Goal: Subscribe to service/newsletter

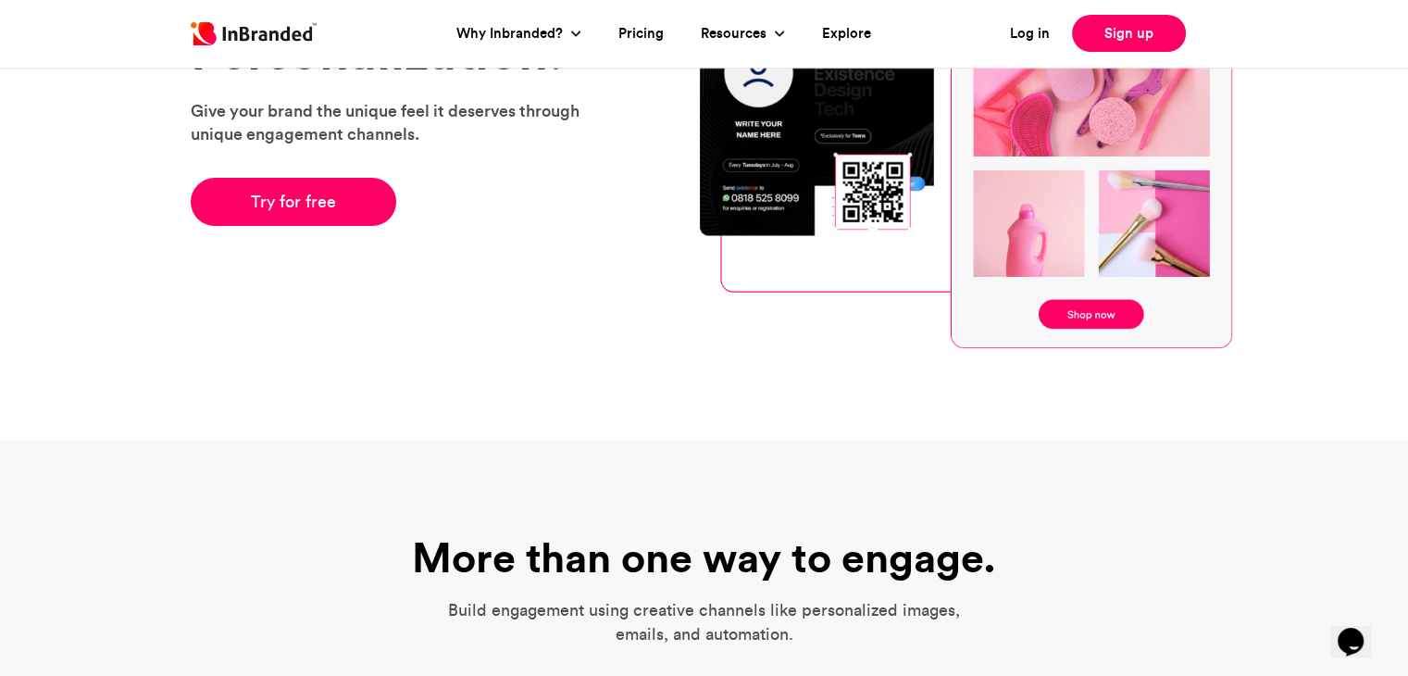
scroll to position [185, 0]
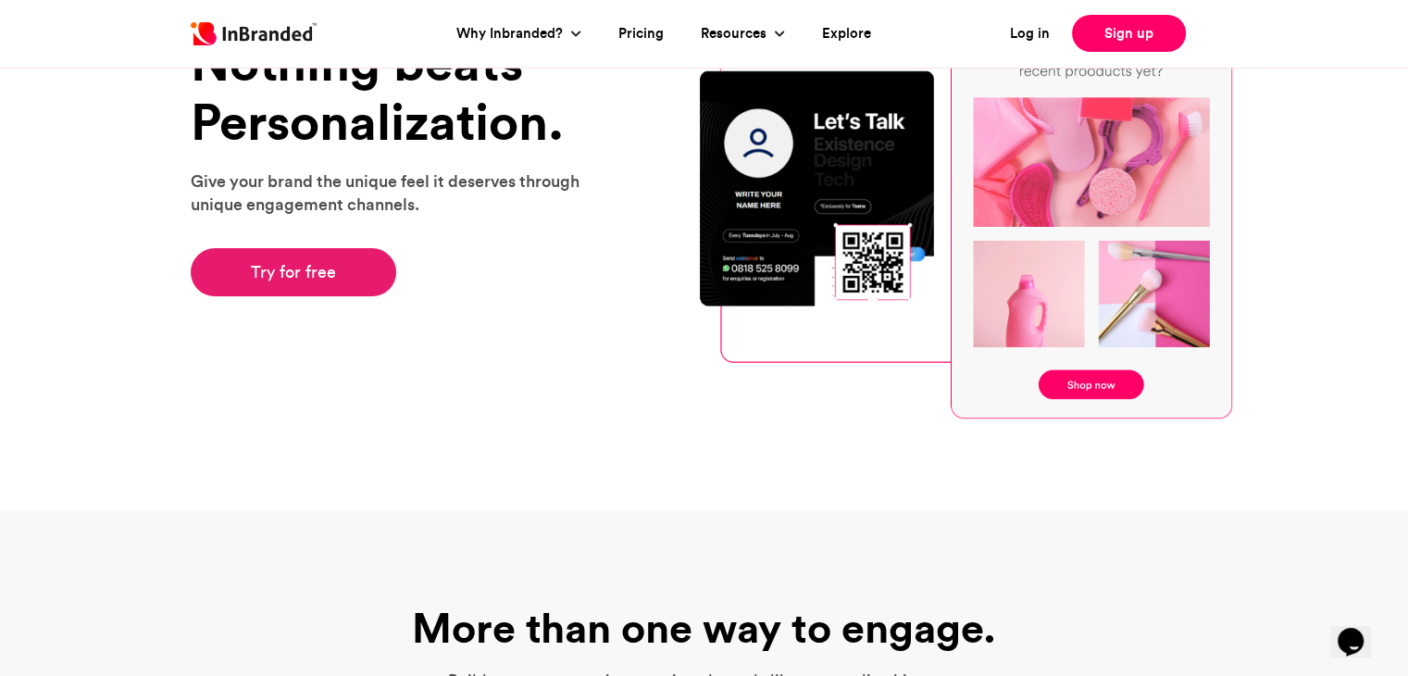
click at [315, 281] on link "Try for free" at bounding box center [294, 272] width 206 height 48
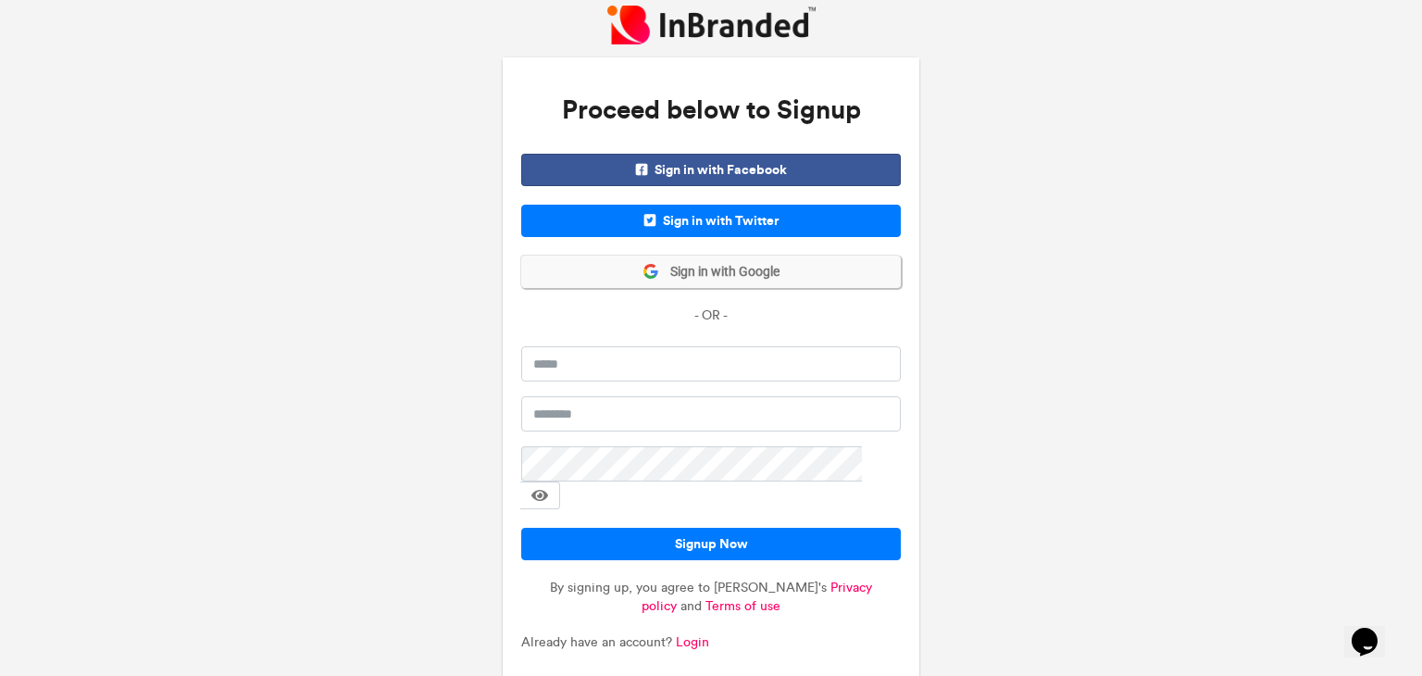
click at [693, 274] on span "Sign in with Google" at bounding box center [719, 272] width 120 height 19
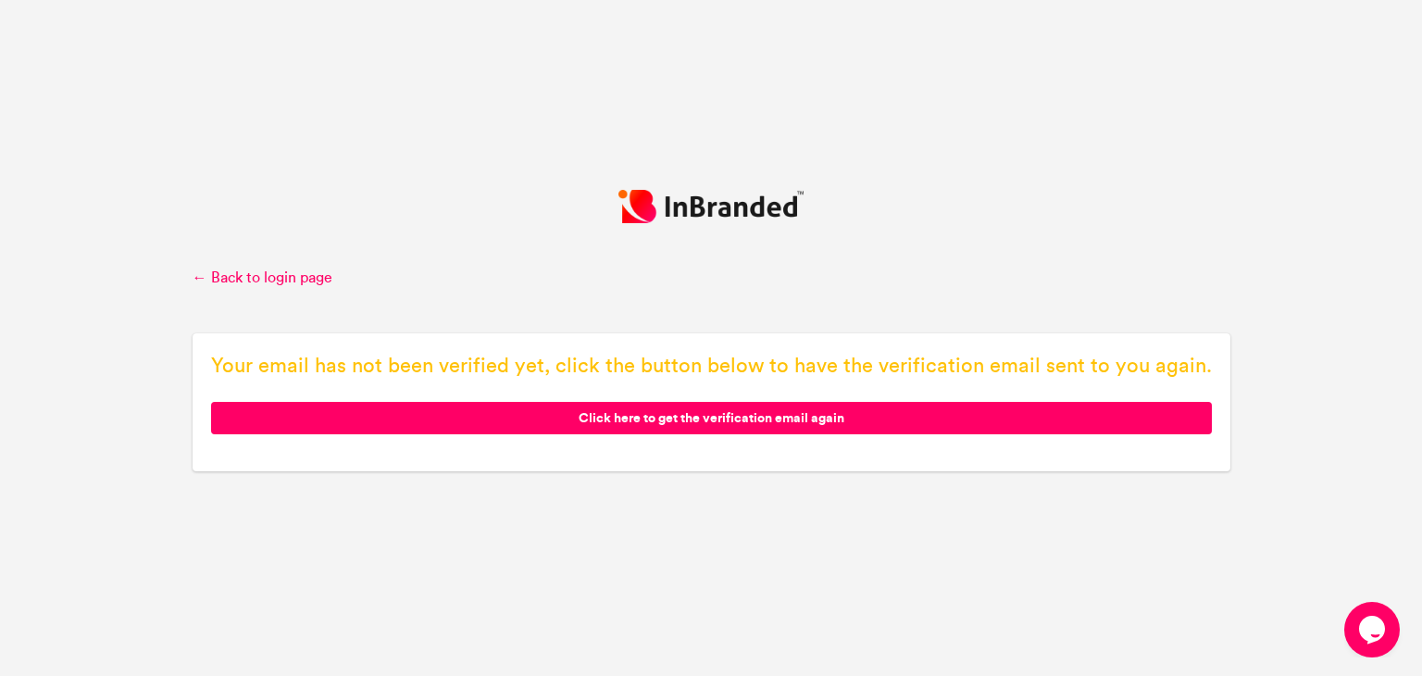
click at [598, 421] on span "Click here to get the verification email again" at bounding box center [711, 418] width 1001 height 32
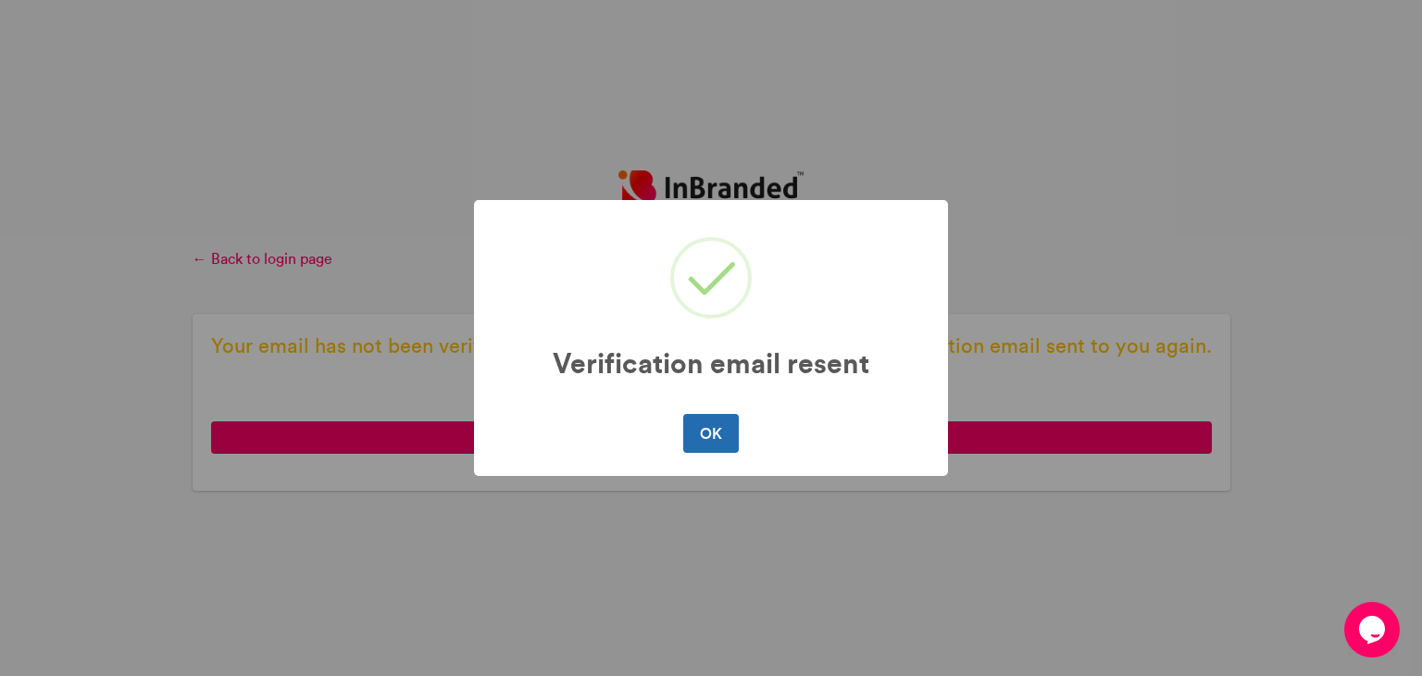
click at [716, 429] on button "OK" at bounding box center [710, 433] width 55 height 39
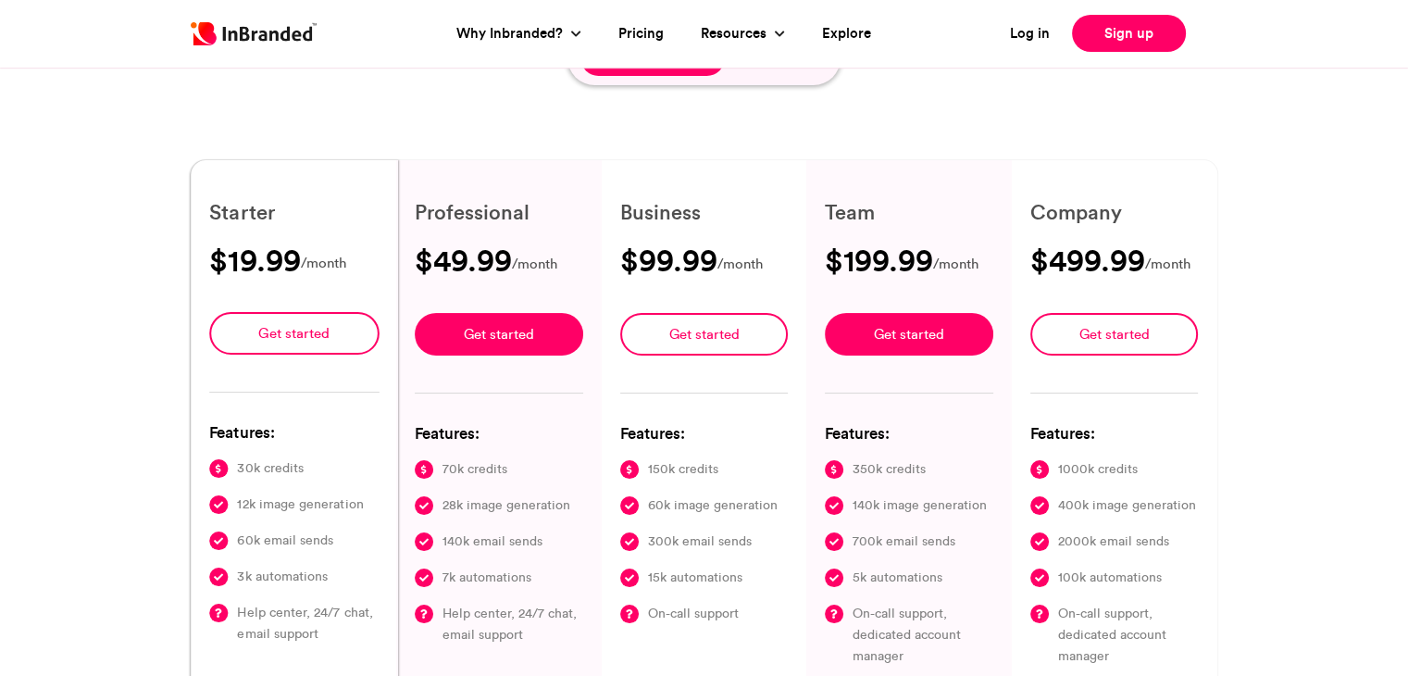
scroll to position [278, 0]
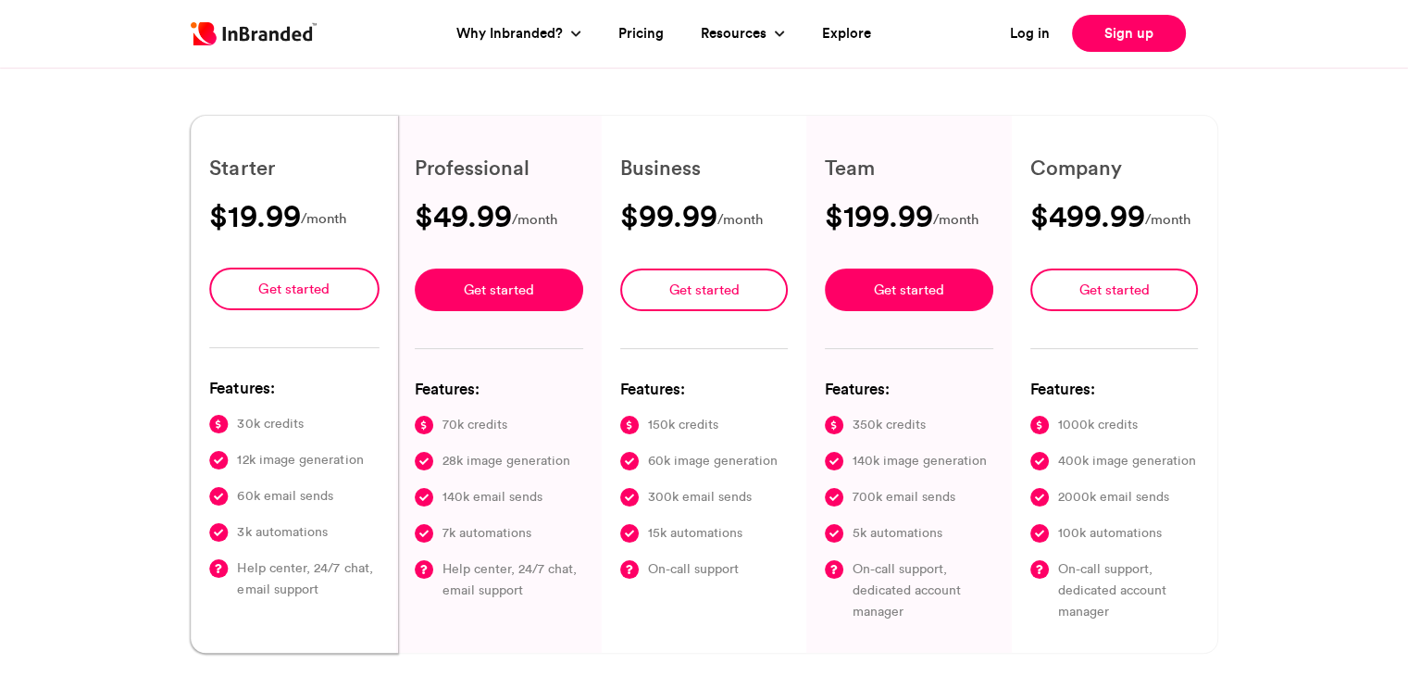
type input "****"
